Goal: Communication & Community: Answer question/provide support

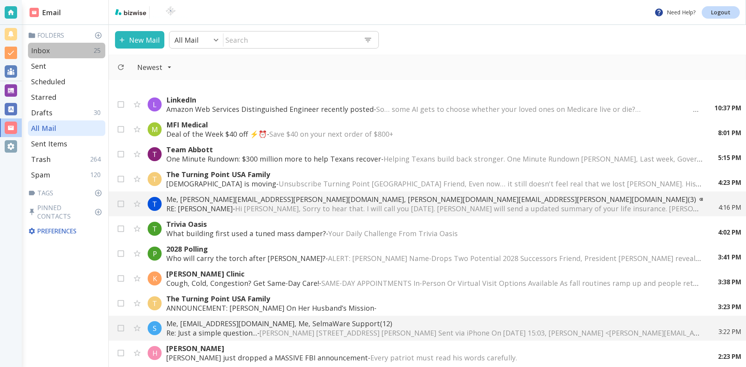
click at [44, 50] on p "Inbox" at bounding box center [40, 50] width 19 height 9
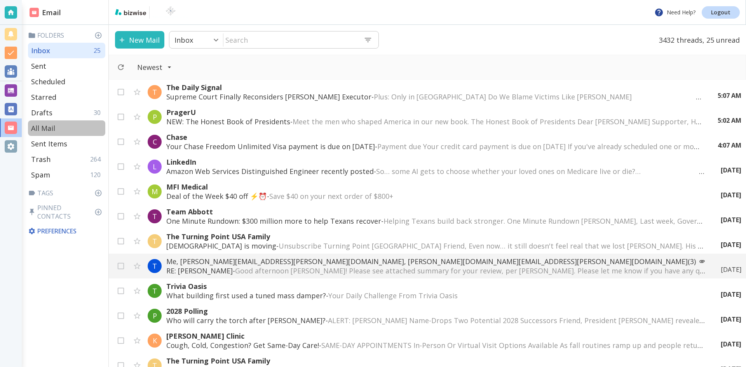
click at [46, 126] on p "All Mail" at bounding box center [43, 127] width 24 height 9
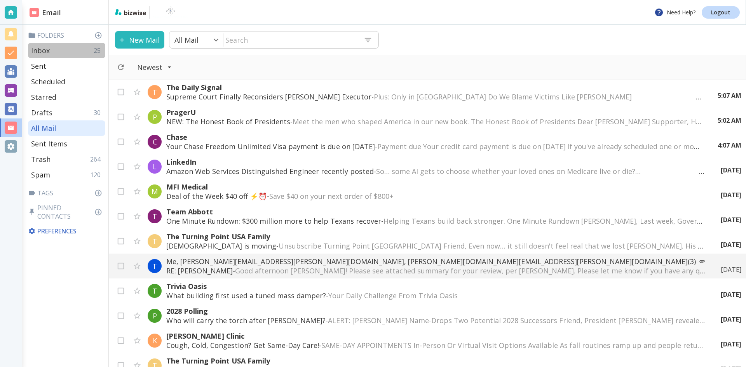
click at [40, 48] on p "Inbox" at bounding box center [40, 50] width 19 height 9
type input "0"
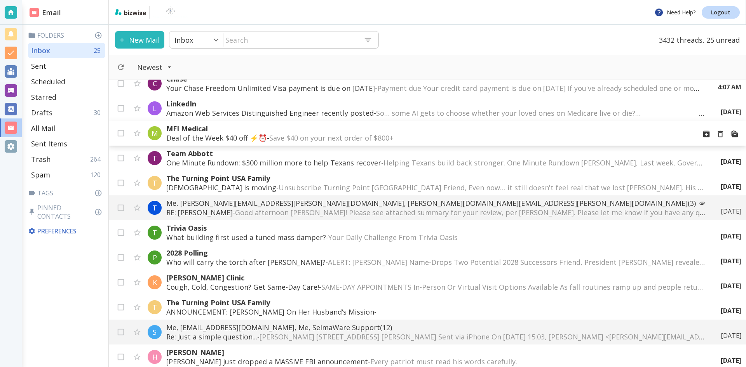
scroll to position [78, 0]
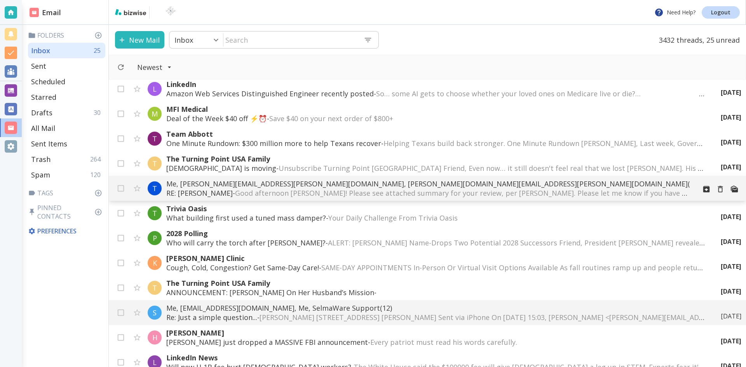
click at [434, 190] on span "Good afternoon [PERSON_NAME]! Please see attached summary for your review, per …" at bounding box center [610, 192] width 751 height 9
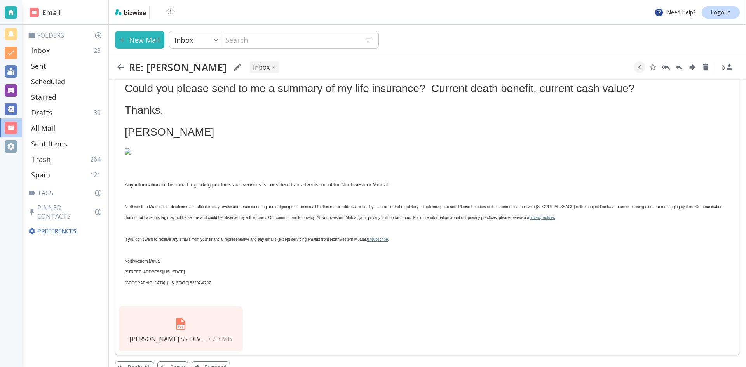
scroll to position [622, 0]
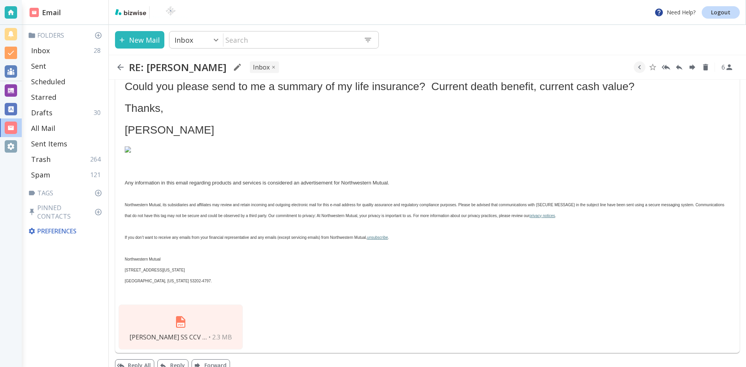
click at [182, 313] on img at bounding box center [180, 322] width 19 height 19
click at [181, 313] on img at bounding box center [180, 322] width 19 height 19
click at [121, 66] on icon "button" at bounding box center [120, 67] width 9 height 9
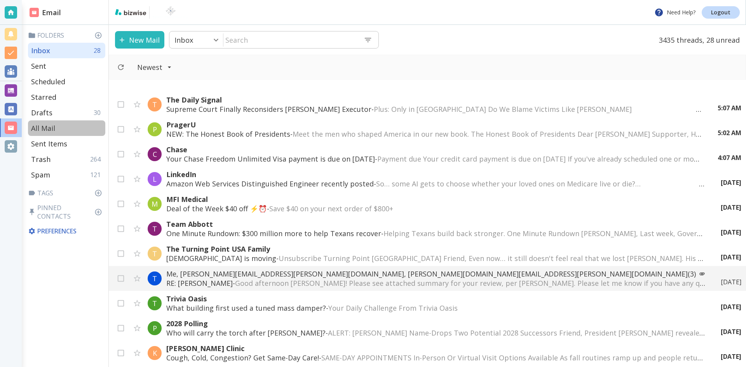
click at [52, 126] on p "All Mail" at bounding box center [43, 127] width 24 height 9
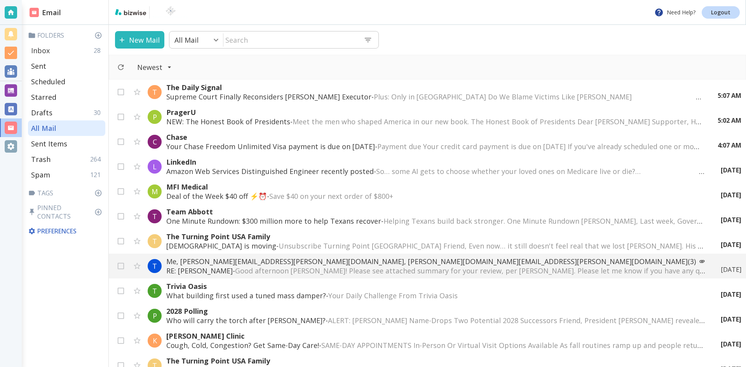
click at [43, 51] on p "Inbox" at bounding box center [40, 50] width 19 height 9
type input "0"
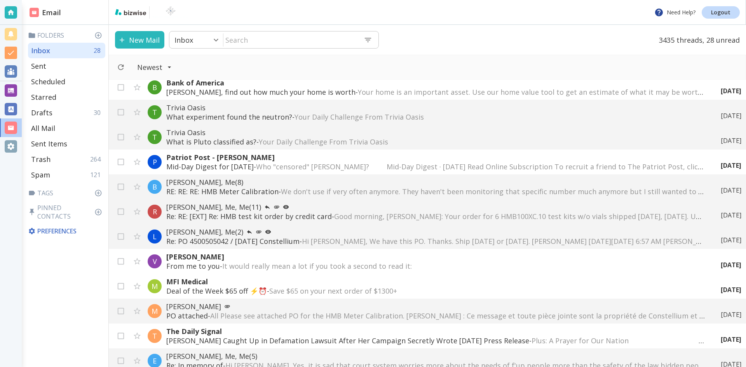
scroll to position [466, 0]
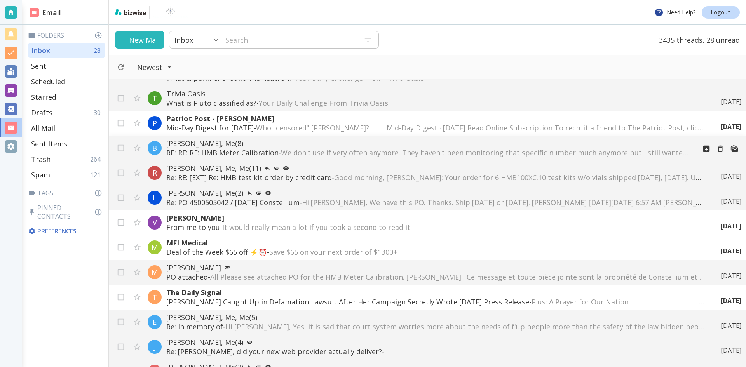
click at [212, 141] on p "[PERSON_NAME], Me (8)" at bounding box center [428, 143] width 524 height 9
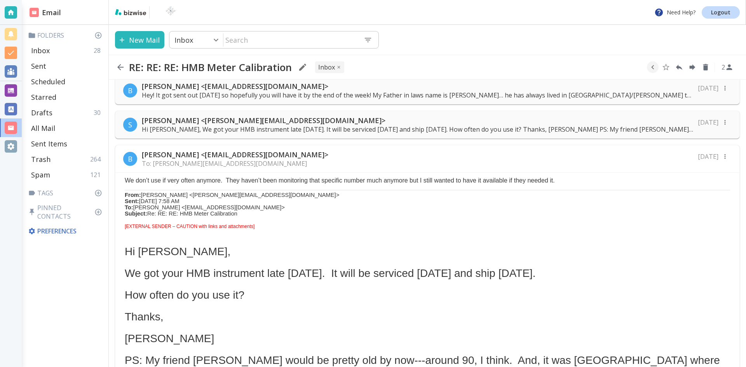
scroll to position [194, 0]
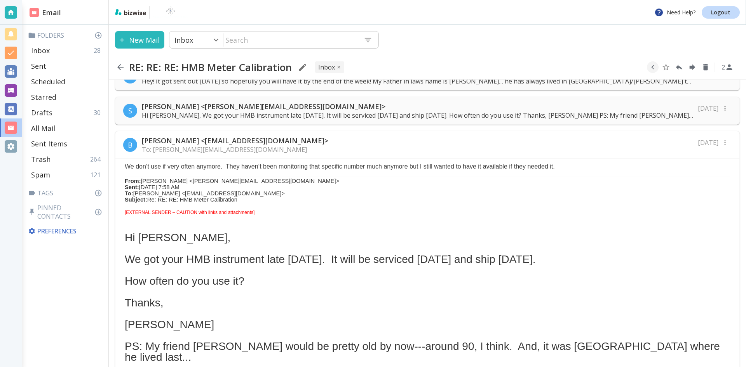
click at [130, 141] on p "B" at bounding box center [130, 144] width 5 height 9
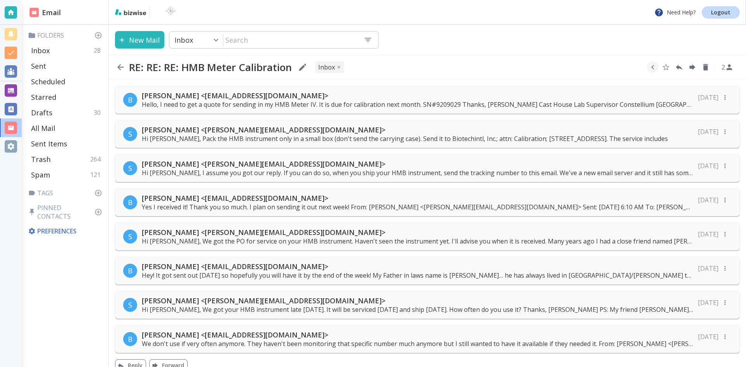
scroll to position [12, 0]
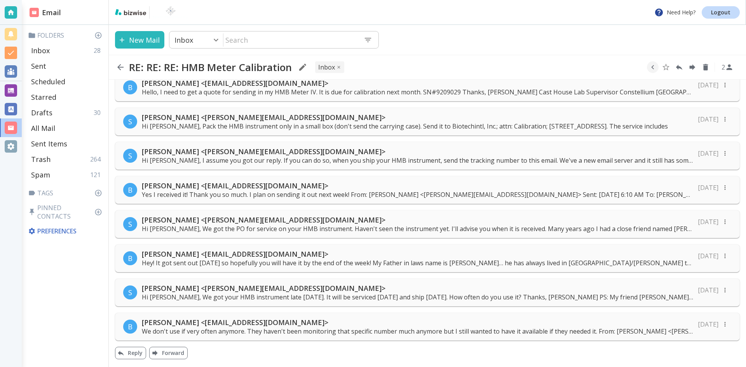
click at [314, 330] on p "We don't use if very often anymore. They haven't been monitoring that specific …" at bounding box center [417, 331] width 551 height 9
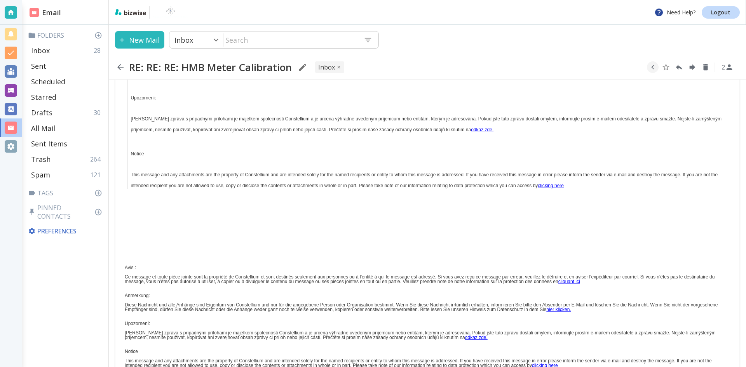
scroll to position [2038, 0]
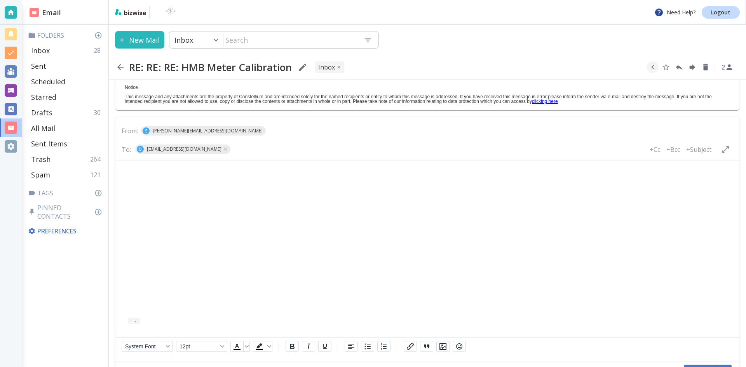
scroll to position [2292, 0]
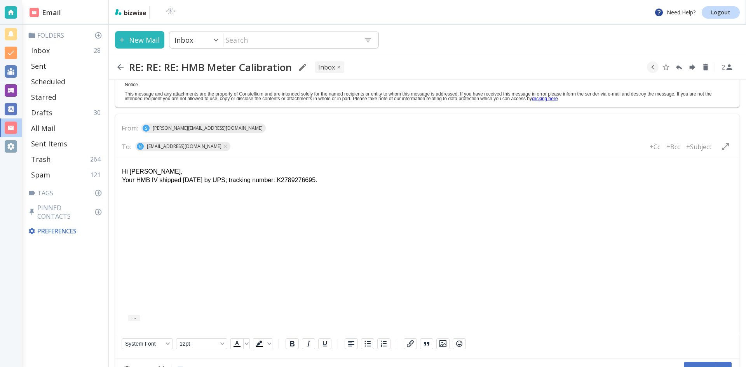
click at [219, 175] on p "Hi [PERSON_NAME]," at bounding box center [427, 171] width 610 height 9
drag, startPoint x: 215, startPoint y: 180, endPoint x: 224, endPoint y: 183, distance: 9.1
click at [220, 182] on p "Your HMB IV shipped [DATE] by UPS; tracking number: K2789276695." at bounding box center [427, 180] width 610 height 9
click at [328, 181] on p "Your HMB IV shipped [DATE] via UPS; tracking number: K2789276695." at bounding box center [427, 180] width 610 height 9
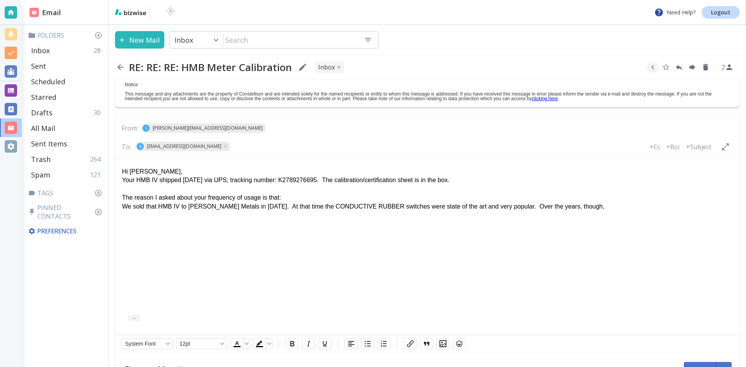
click at [500, 206] on p "We sold that HMB IV to [PERSON_NAME] Metals in [DATE]. At that time the CONDUCT…" at bounding box center [427, 206] width 610 height 9
click at [365, 215] on p "We sold that HMB IV to [PERSON_NAME] Metals in [DATE]. At that time the CONDUCT…" at bounding box center [427, 210] width 610 height 17
click at [448, 212] on p "We sold that HMB IV to [PERSON_NAME] Metals in [DATE]. At that time the CONDUCT…" at bounding box center [427, 210] width 610 height 17
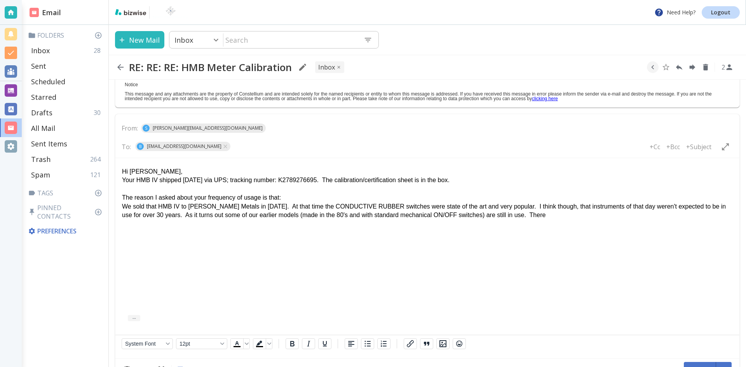
click at [266, 216] on p "We sold that HMB IV to [PERSON_NAME] Metals in [DATE]. At that time the CONDUCT…" at bounding box center [427, 210] width 610 height 17
click at [533, 215] on p "We sold that HMB IV to [PERSON_NAME] Metals in [DATE]. At that time the CONDUCT…" at bounding box center [427, 210] width 610 height 17
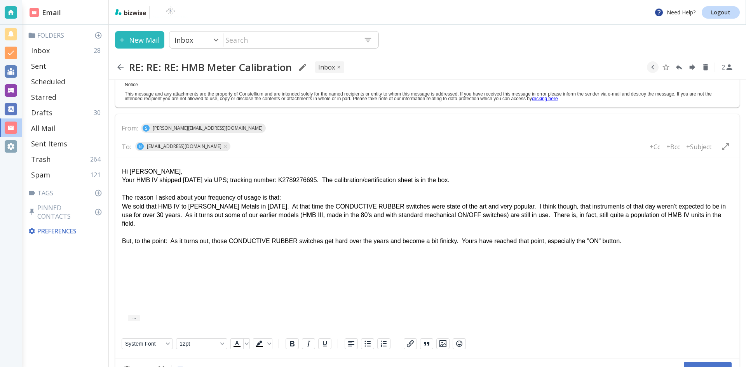
click at [286, 195] on p "The reason I asked about your frequency of usage is that:" at bounding box center [427, 197] width 610 height 9
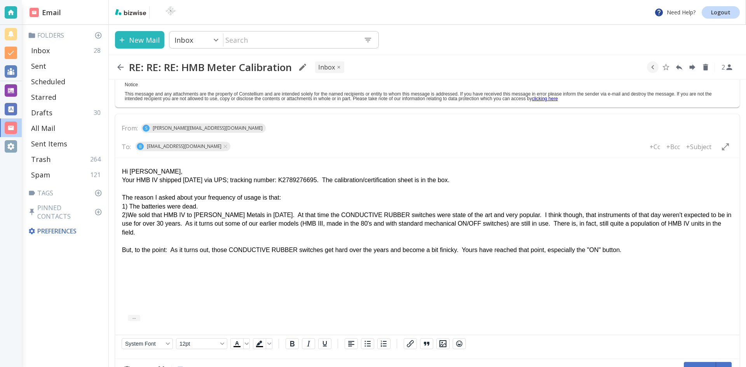
click at [202, 223] on p "2) We sold that HMB IV to [PERSON_NAME] Metals in [DATE]. At that time the COND…" at bounding box center [427, 223] width 610 height 26
click at [209, 245] on p "But, to the point: As it turns out, those CONDUCTIVE RUBBER switches get hard o…" at bounding box center [427, 249] width 610 height 9
click at [579, 245] on p "But, to the point: Those CONDUCTIVE RUBBER switches get hard over the years and…" at bounding box center [427, 249] width 610 height 9
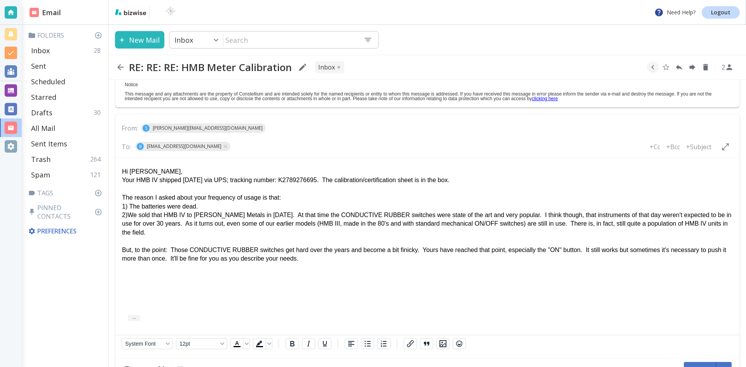
click at [299, 245] on p "But, to the point: Those CONDUCTIVE RUBBER switches get hard over the years and…" at bounding box center [427, 253] width 610 height 17
click at [176, 245] on p "But, to the point: Those CONDUCTIVE RUBBER switches get hard (on the underside …" at bounding box center [427, 253] width 610 height 17
click at [466, 250] on p "But, to the point: We have found that those CONDUCTIVE RUBBER switches get hard…" at bounding box center [427, 253] width 610 height 17
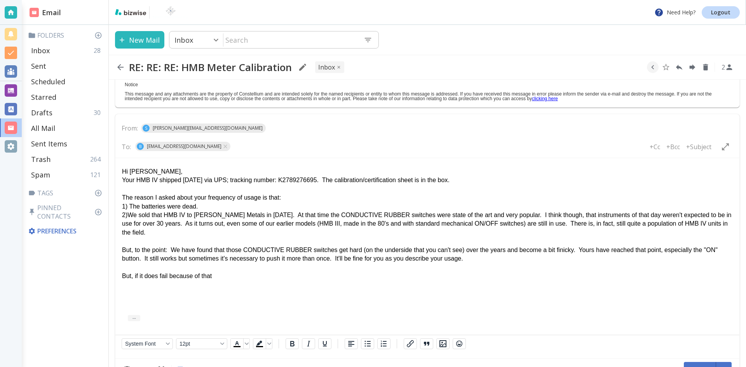
click at [171, 245] on p "But, to the point: We have found that those CONDUCTIVE RUBBER switches get hard…" at bounding box center [427, 253] width 610 height 17
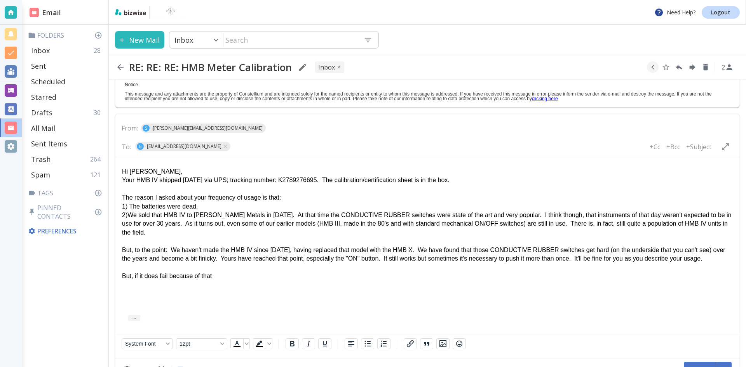
click at [219, 271] on p "But, if it does fail because of that" at bounding box center [427, 275] width 610 height 9
click at [558, 251] on p "But, to the point: We haven't made the HMB IV since [DATE], having replaced tha…" at bounding box center [427, 253] width 610 height 17
click at [624, 249] on p "But, to the point: We haven't made the HMB IV since [DATE], having replaced tha…" at bounding box center [427, 258] width 610 height 26
click at [210, 280] on p "But, if it does fail because of that" at bounding box center [427, 284] width 610 height 9
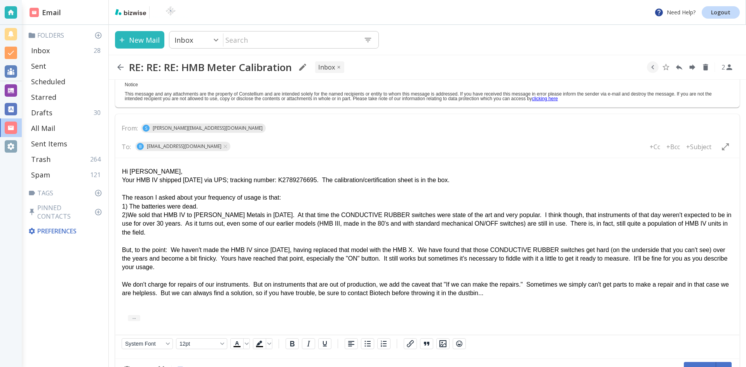
click at [200, 284] on p "We don't charge for repairs of our instruments. But on instruments that are out…" at bounding box center [427, 288] width 610 height 17
click at [177, 284] on p "We don't charge for repairs of our instruments. But on instruments that are out…" at bounding box center [427, 288] width 610 height 17
click at [457, 284] on p "We don't charge for repairs of our instruments. But on instruments that are out…" at bounding box center [427, 288] width 610 height 17
click at [678, 287] on p "We don't charge for repairs of our instruments. But on instruments that are out…" at bounding box center [427, 288] width 610 height 17
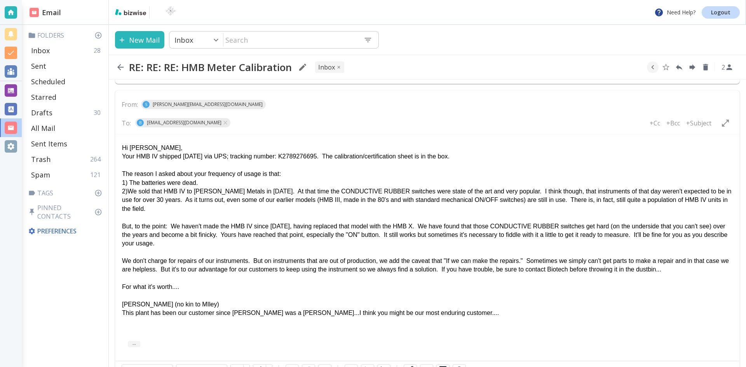
scroll to position [2303, 0]
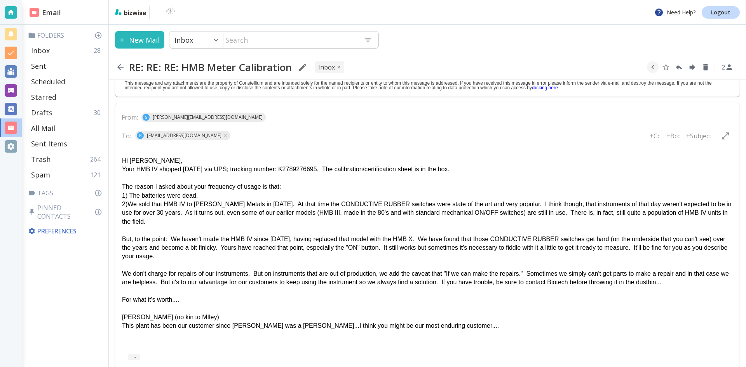
click at [152, 249] on p "But, to the point: We haven't made the HMB IV since [DATE], having replaced tha…" at bounding box center [427, 248] width 610 height 26
click at [249, 269] on p "We don't charge for repairs of our instruments. But on instruments that are out…" at bounding box center [427, 277] width 610 height 17
click at [254, 269] on p "We don't charge for repairs of our instruments. But on instruments that are out…" at bounding box center [427, 277] width 610 height 17
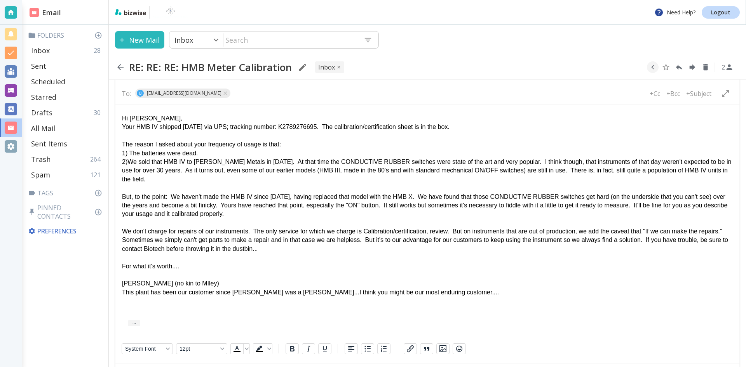
scroll to position [2351, 0]
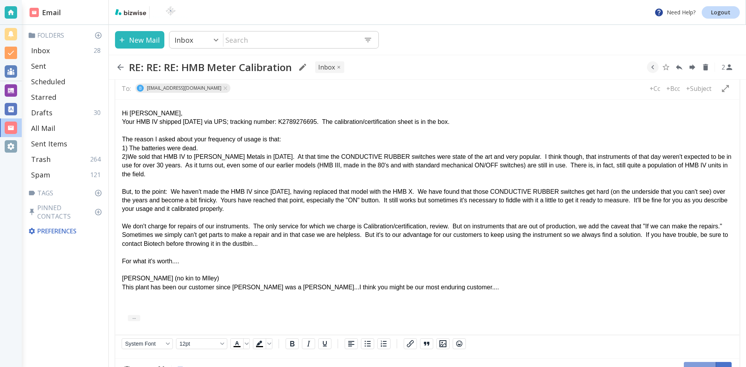
click at [695, 362] on button "Send" at bounding box center [700, 370] width 32 height 16
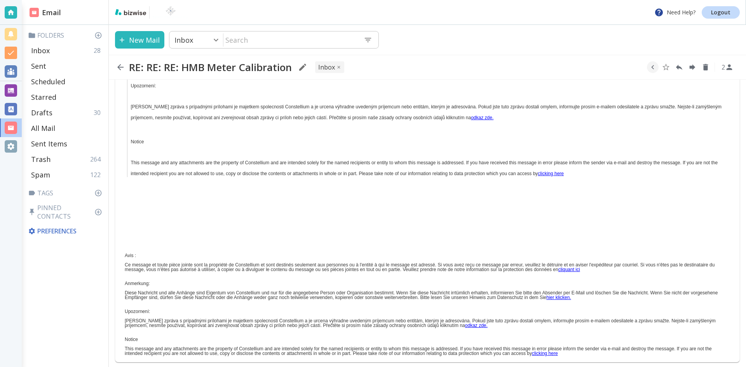
scroll to position [2130, 0]
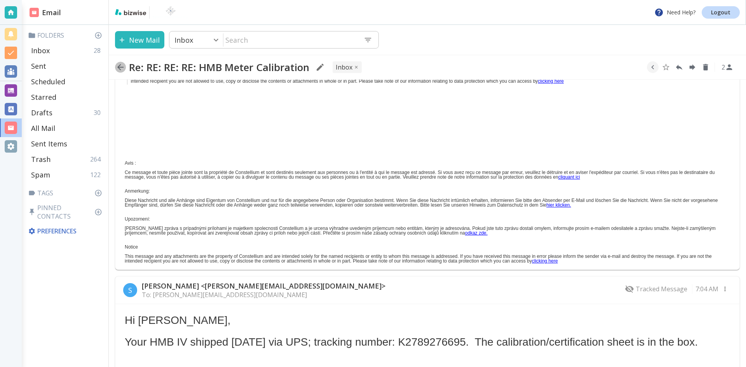
click at [119, 66] on icon "button" at bounding box center [120, 67] width 6 height 6
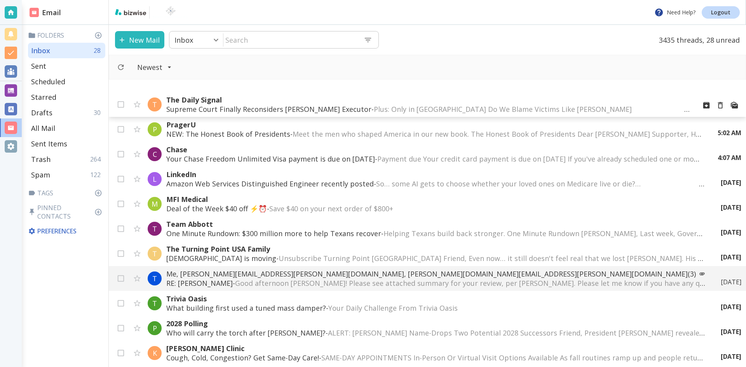
click at [383, 107] on span "Plus: Only in [GEOGRAPHIC_DATA] Do We Blame Victims Like [PERSON_NAME] ‌ ‌ ‌ ‌ …" at bounding box center [571, 108] width 394 height 9
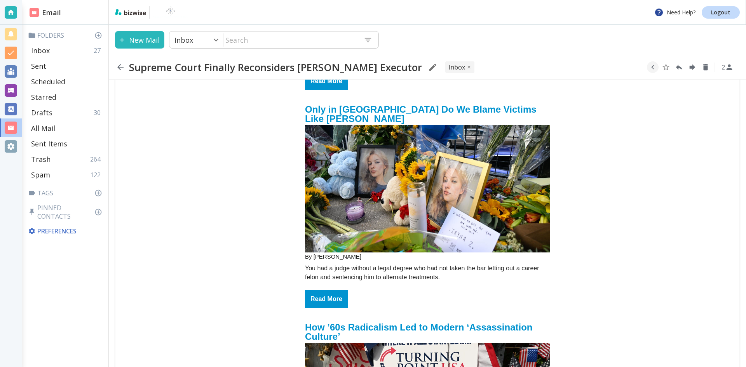
scroll to position [311, 0]
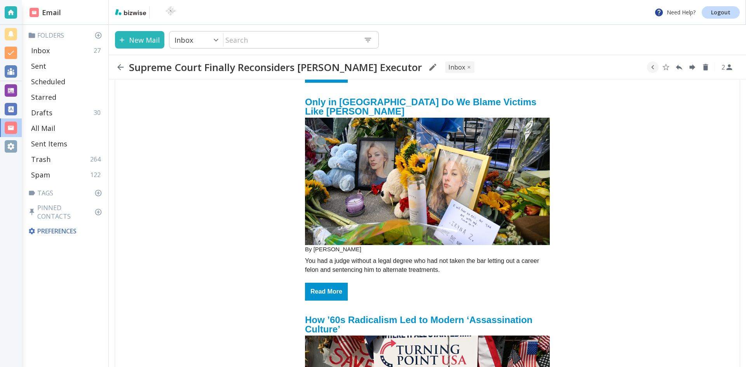
click at [442, 172] on img "email_name" at bounding box center [427, 181] width 245 height 127
click at [120, 66] on icon "button" at bounding box center [120, 67] width 9 height 9
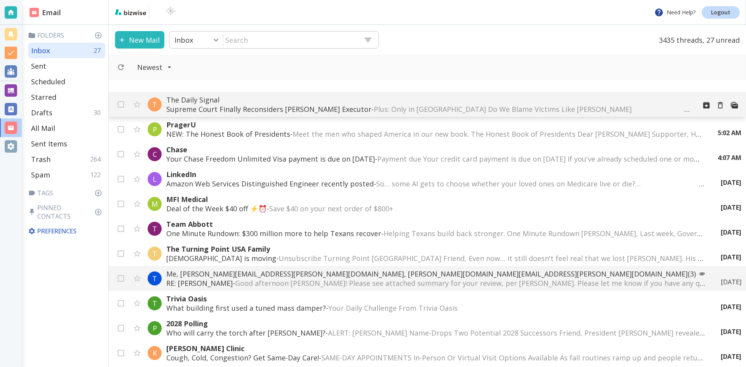
click at [322, 106] on p "Supreme Court Finally Reconsiders [PERSON_NAME] Executor - Plus: Only in [GEOGR…" at bounding box center [428, 108] width 524 height 9
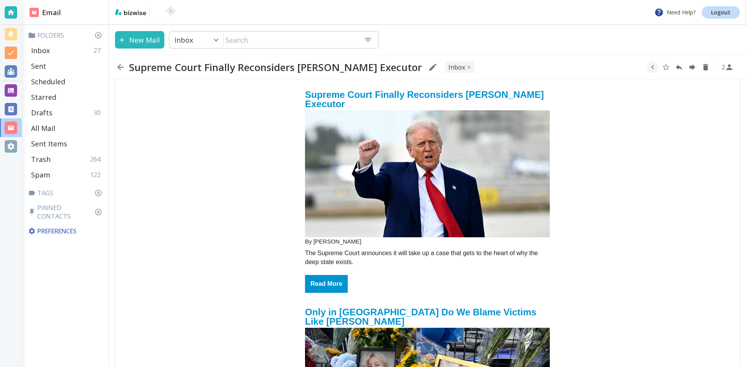
scroll to position [117, 0]
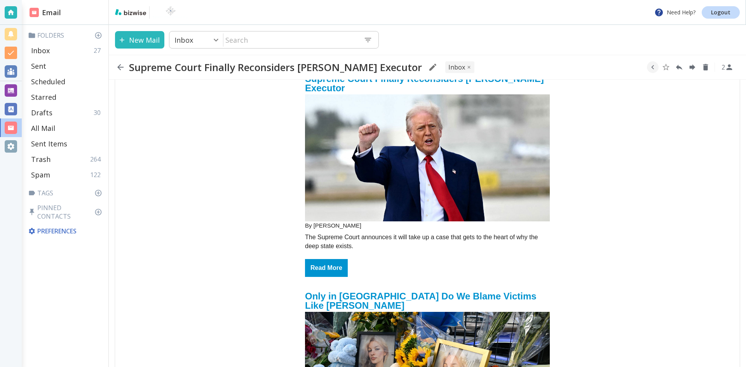
click at [405, 165] on img "email_name" at bounding box center [427, 157] width 245 height 127
click at [121, 65] on icon "button" at bounding box center [120, 67] width 9 height 9
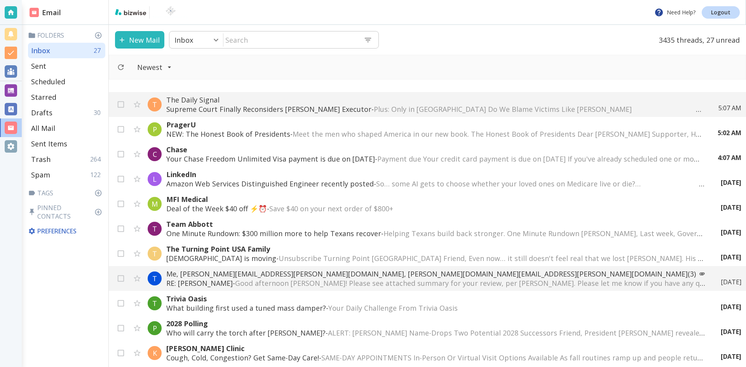
click at [255, 41] on input "text" at bounding box center [290, 40] width 134 height 16
type input "[PERSON_NAME]"
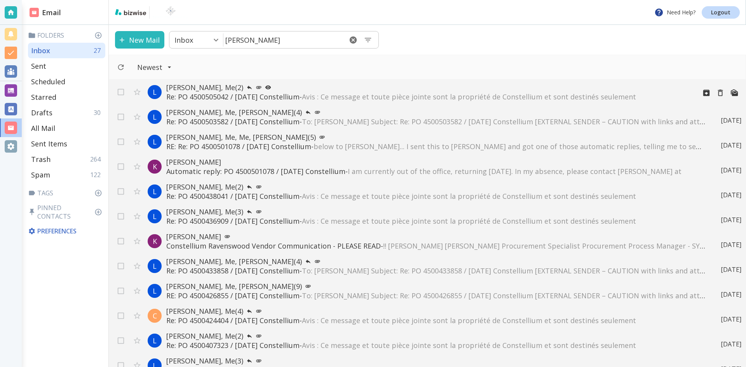
click at [221, 94] on p "Re: PO 4500505042 / [DATE] Constellium - Avis : Ce message et toute pièce joint…" at bounding box center [428, 96] width 524 height 9
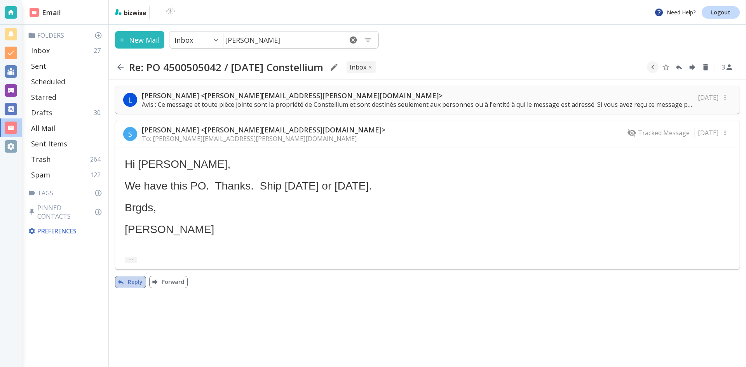
click at [130, 283] on button "Reply" at bounding box center [130, 282] width 31 height 12
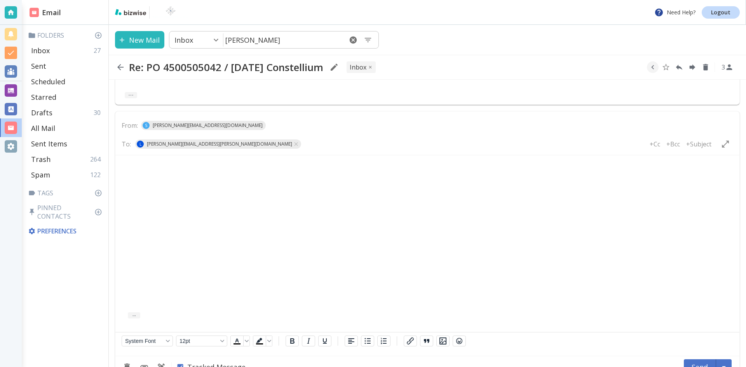
scroll to position [184, 0]
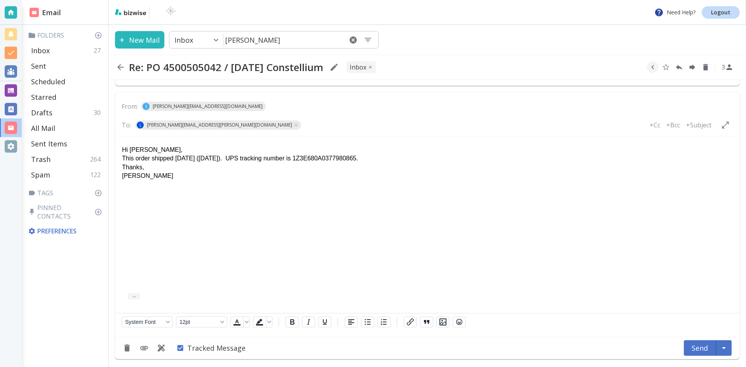
click at [698, 348] on button "Send" at bounding box center [700, 348] width 32 height 16
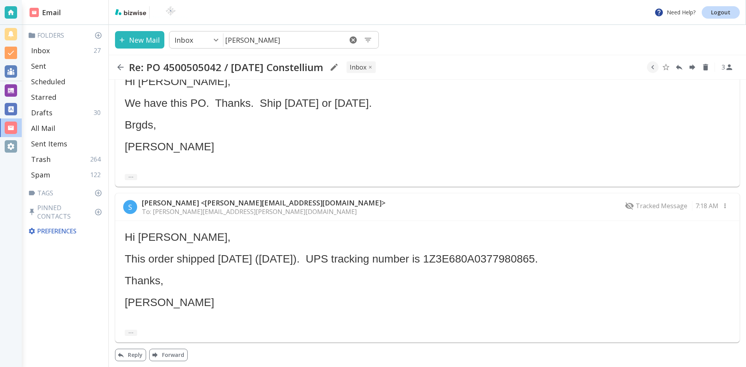
scroll to position [85, 0]
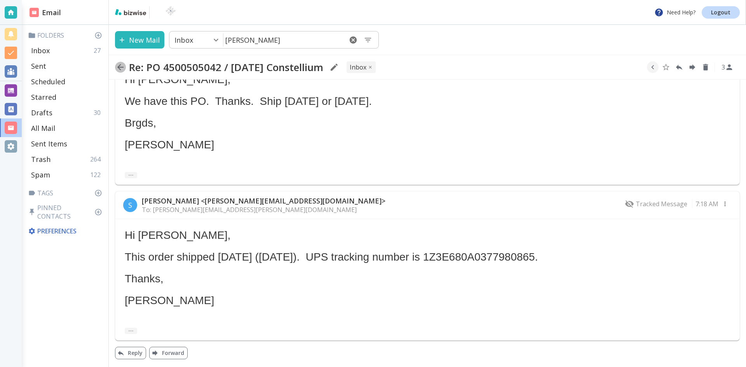
click at [119, 66] on icon "button" at bounding box center [120, 67] width 6 height 6
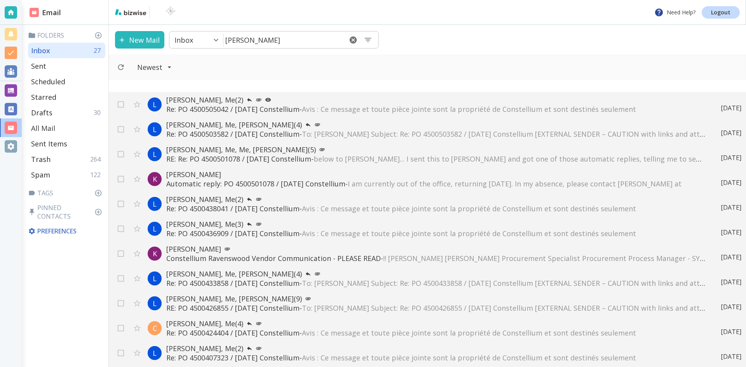
click at [46, 126] on p "All Mail" at bounding box center [43, 127] width 24 height 9
type input "5"
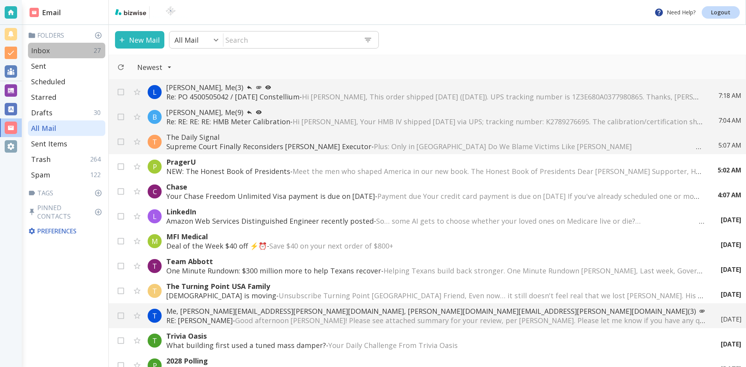
click at [41, 50] on p "Inbox" at bounding box center [40, 50] width 19 height 9
type input "0"
